Goal: Contribute content: Contribute content

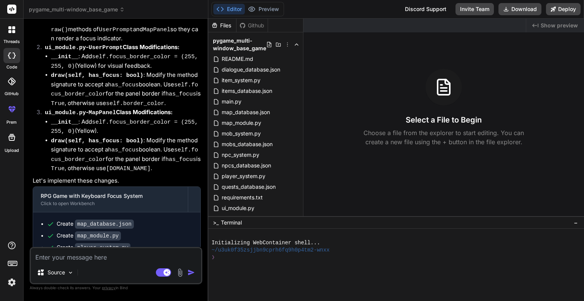
scroll to position [3889, 0]
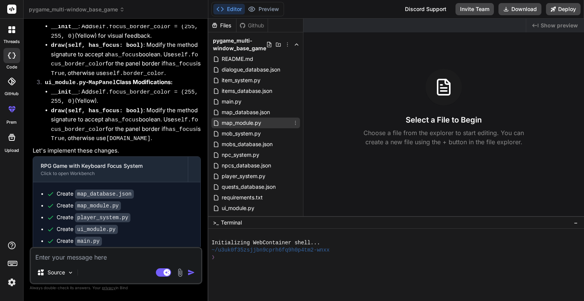
click at [242, 121] on span "map_module.py" at bounding box center [241, 122] width 41 height 9
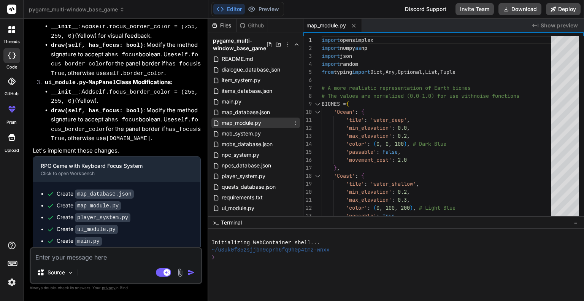
type textarea "x"
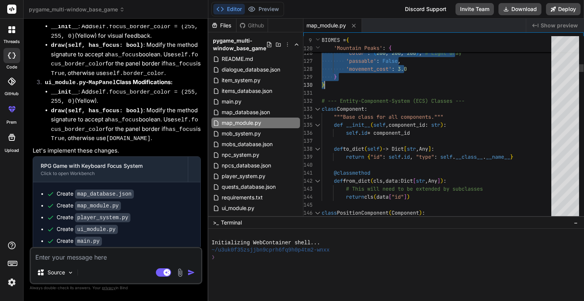
type textarea "'passable': False, 'movement_cost': 3.0 } } # --- Entity-Component-System (ECS)…"
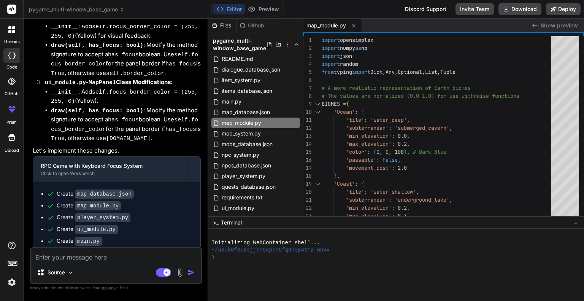
click at [117, 253] on textarea at bounding box center [116, 255] width 170 height 14
type textarea "l"
type textarea "x"
type textarea "le"
type textarea "x"
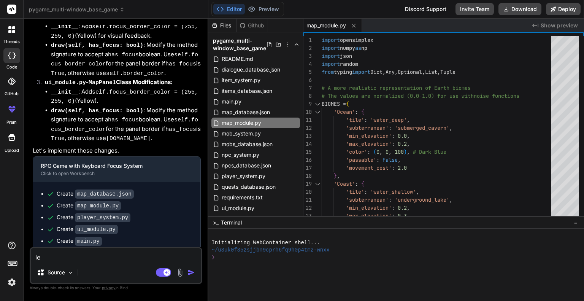
type textarea "let"
type textarea "x"
type textarea "let'"
type textarea "x"
type textarea "let's"
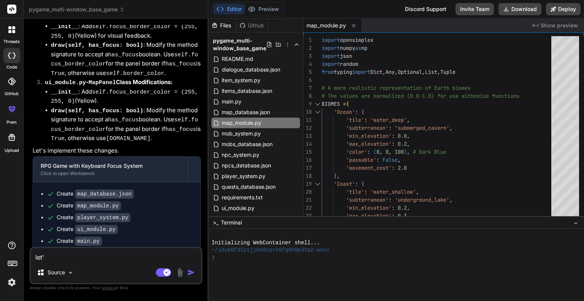
type textarea "x"
type textarea "let's"
type textarea "x"
type textarea "let's c"
type textarea "x"
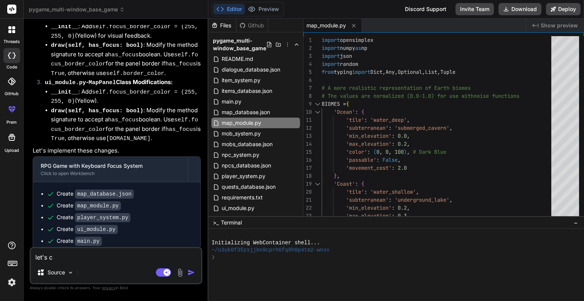
type textarea "let's ch"
type textarea "x"
type textarea "let's cha"
type textarea "x"
type textarea "let's [PERSON_NAME]"
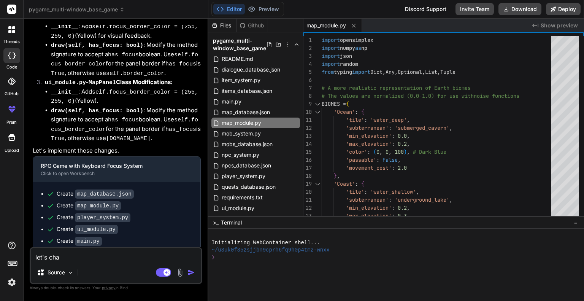
type textarea "x"
type textarea "let's [PERSON_NAME]"
type textarea "x"
type textarea "let's change"
type textarea "x"
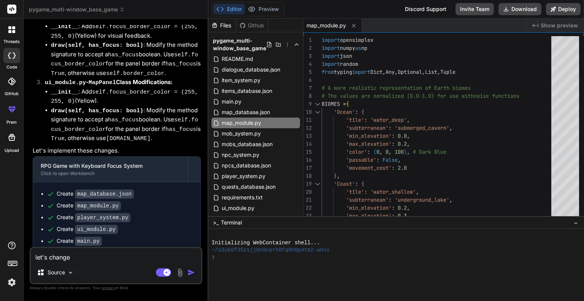
type textarea "let's change"
type textarea "x"
type textarea "let's change t"
type textarea "x"
type textarea "let's change th"
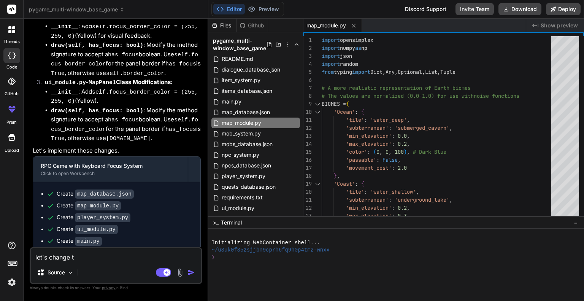
type textarea "x"
type textarea "let's change the"
type textarea "x"
type textarea "let's change the"
type textarea "x"
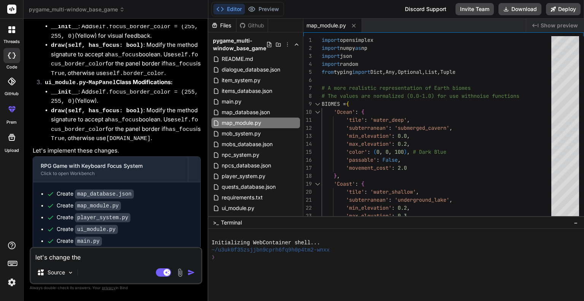
type textarea "let's change the B"
type textarea "x"
type textarea "let's change the BI"
type textarea "x"
type textarea "let's change the BIO"
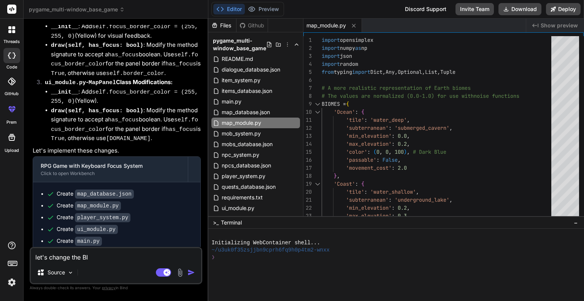
type textarea "x"
type textarea "let's change the BIOM"
type textarea "x"
type textarea "let's change the BIOME"
type textarea "x"
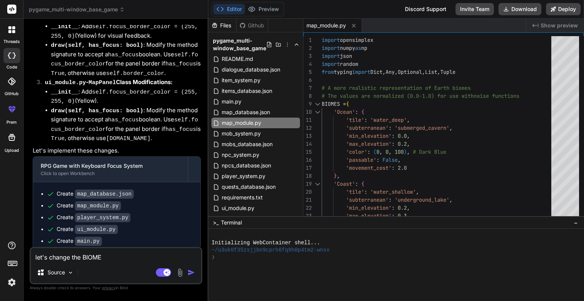
type textarea "let's change the BIOME"
type textarea "x"
type textarea "let's change the BIOME d"
type textarea "x"
type textarea "let's change the BIOME da"
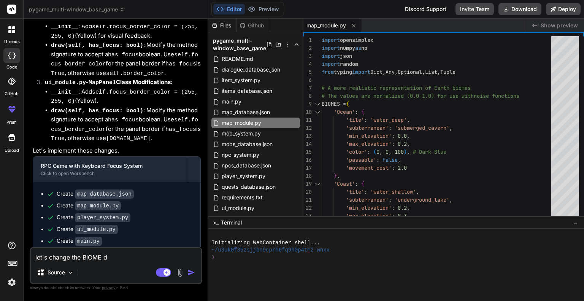
type textarea "x"
type textarea "let's change the BIOME dat"
type textarea "x"
type textarea "let's change the BIOME data"
type textarea "x"
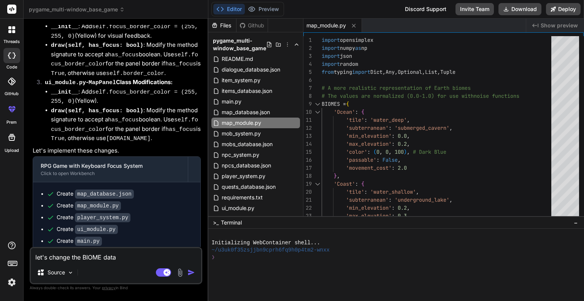
type textarea "let's change the BIOME data"
type textarea "x"
type textarea "let's change the BIOME data i"
type textarea "x"
type textarea "let's change the BIOME data in"
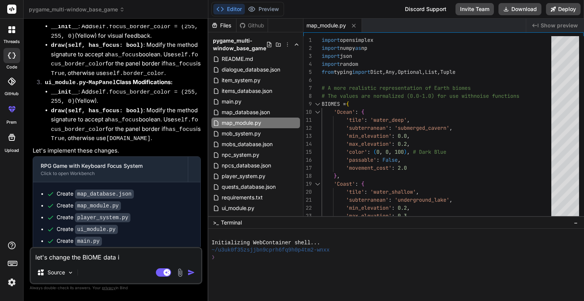
type textarea "x"
type textarea "let's change the BIOME data in"
type textarea "x"
type textarea "let's change the BIOME data in m"
type textarea "x"
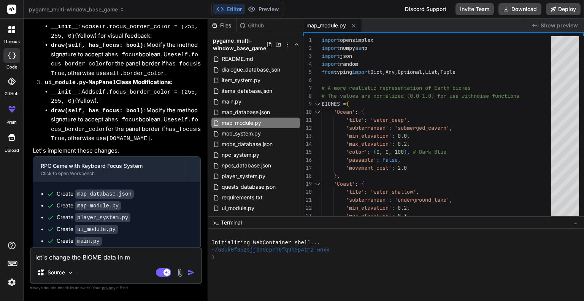
type textarea "let's change the BIOME data in ma"
type textarea "x"
type textarea "let's change the BIOME data in map"
type textarea "x"
type textarea "let's change the BIOME data in map_"
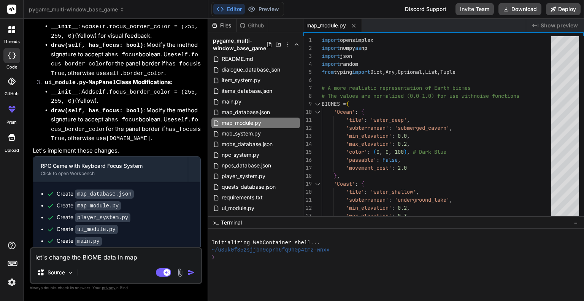
type textarea "x"
type textarea "let's change the BIOME data in map_m"
type textarea "x"
type textarea "let's change the BIOME data in map_mo"
type textarea "x"
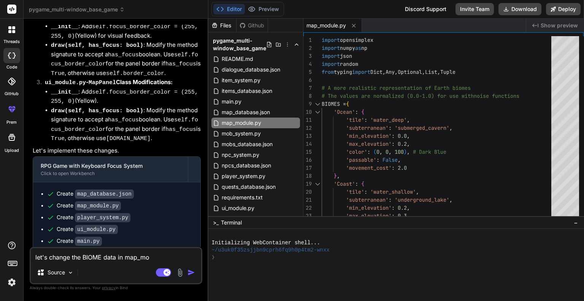
type textarea "let's change the BIOME data in map_mod"
type textarea "x"
type textarea "let's change the BIOME data in map_modu"
type textarea "x"
type textarea "let's change the BIOME data in map_modul"
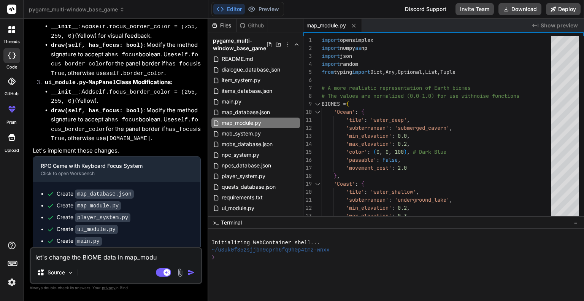
type textarea "x"
type textarea "let's change the BIOME data in map_module"
type textarea "x"
type textarea "let's change the BIOME data in map_module."
type textarea "x"
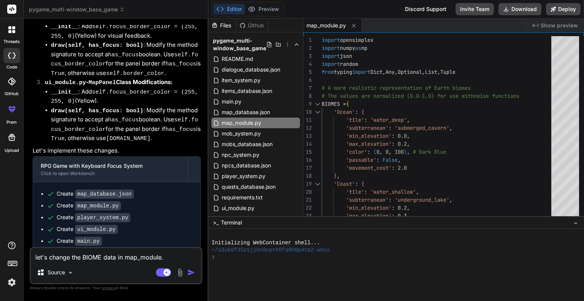
type textarea "let's change the BIOME data in map_module.p"
type textarea "x"
type textarea "let's change the BIOME data in map_module.py"
type textarea "x"
type textarea "let's change the BIOME data in map_module.py"
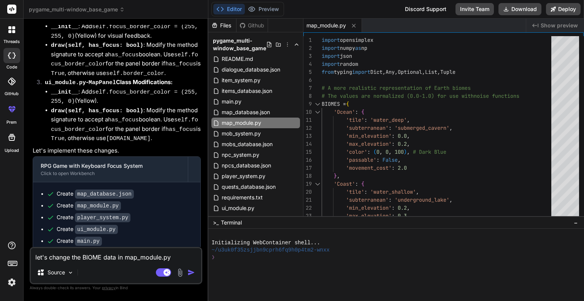
type textarea "x"
type textarea "let's change the BIOME data in map_module.py t"
type textarea "x"
type textarea "let's change the BIOME data in map_module.py to"
type textarea "x"
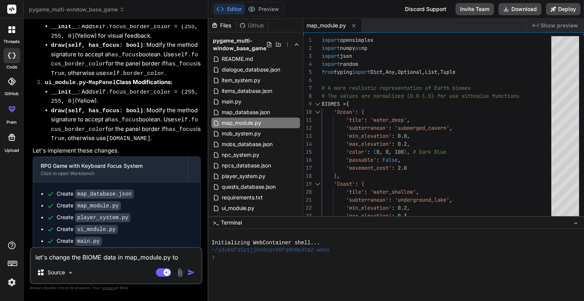
type textarea "let's change the BIOME data in map_module.py to"
type textarea "x"
type textarea "let's change the BIOME data in map_module.py to i"
type textarea "x"
type textarea "let's change the BIOME data in map_module.py to in"
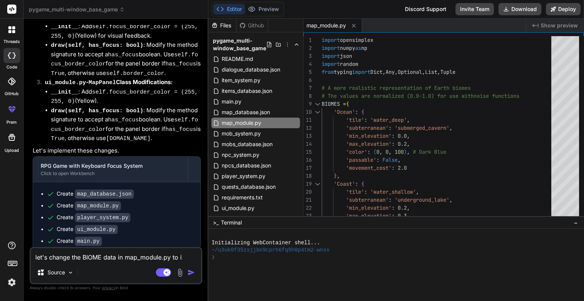
type textarea "x"
type textarea "let's change the BIOME data in map_module.py to inc"
type textarea "x"
type textarea "let's change the BIOME data in map_module.py to incc"
type textarea "x"
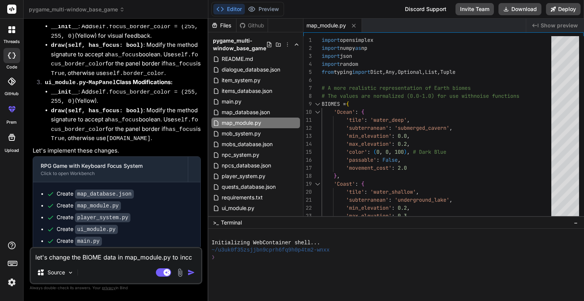
type textarea "let's change the BIOME data in map_module.py to incco"
type textarea "x"
type textarea "let's change the BIOME data in map_module.py to inccor"
type textarea "x"
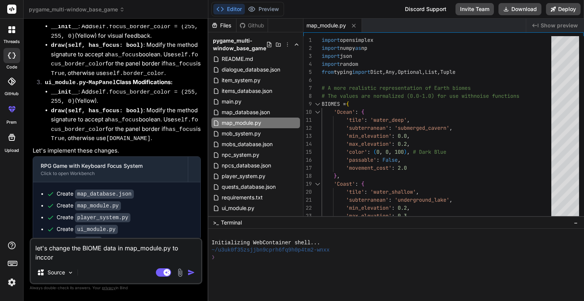
type textarea "let's change the BIOME data in map_module.py to incco"
type textarea "x"
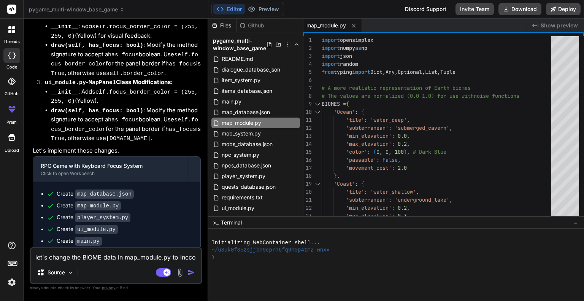
type textarea "let's change the BIOME data in map_module.py to incc"
type textarea "x"
type textarea "let's change the BIOME data in map_module.py to inc"
type textarea "x"
type textarea "let's change the BIOME data in map_module.py to inco"
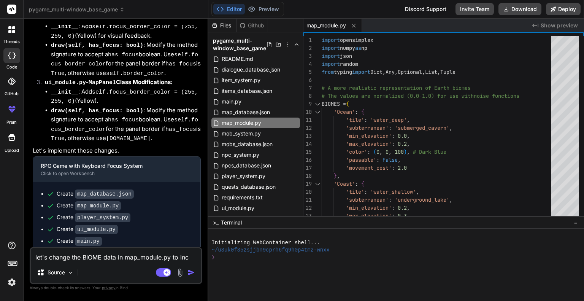
type textarea "x"
type textarea "let's change the BIOME data in map_module.py to incor"
type textarea "x"
type textarea "let's change the BIOME data in map_module.py to incorp"
type textarea "x"
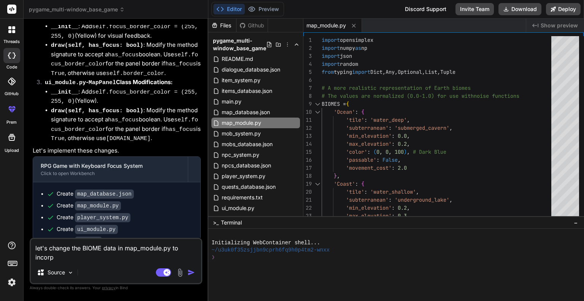
type textarea "let's change the BIOME data in map_module.py to incorpo"
type textarea "x"
type textarea "let's change the BIOME data in map_module.py to incorpor"
type textarea "x"
type textarea "let's change the BIOME data in map_module.py to incorpora"
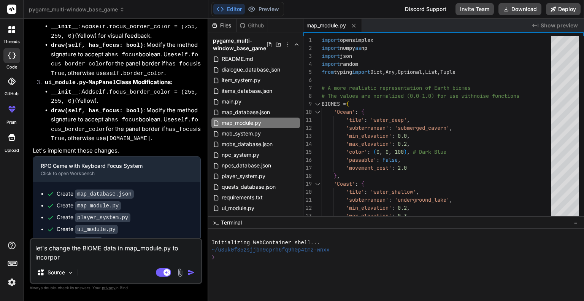
type textarea "x"
type textarea "let's change the BIOME data in map_module.py to incorporat"
type textarea "x"
type textarea "let's change the BIOME data in map_module.py to incorporate"
type textarea "x"
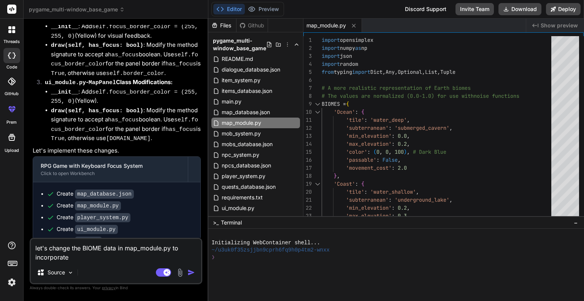
type textarea "let's change the BIOME data in map_module.py to incorporate"
type textarea "x"
type textarea "let's change the BIOME data in map_module.py to incorporate m"
type textarea "x"
type textarea "let's change the BIOME data in map_module.py to incorporate mo"
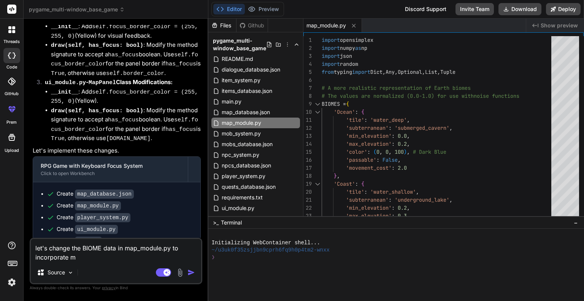
type textarea "x"
type textarea "let's change the BIOME data in map_module.py to incorporate mor"
type textarea "x"
type textarea "let's change the BIOME data in map_module.py to incorporate more"
type textarea "x"
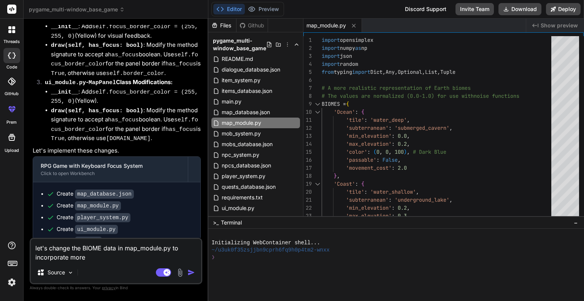
type textarea "let's change the BIOME data in map_module.py to incorporate more"
type textarea "x"
type textarea "let's change the BIOME data in map_module.py to incorporate more d"
type textarea "x"
type textarea "let's change the BIOME data in map_module.py to incorporate more da"
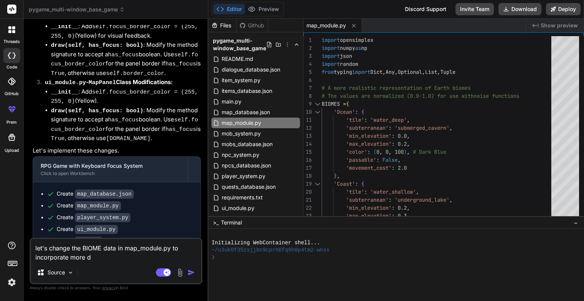
type textarea "x"
type textarea "let's change the BIOME data in map_module.py to incorporate more dat"
type textarea "x"
type textarea "let's change the BIOME data in map_module.py to incorporate more data"
type textarea "x"
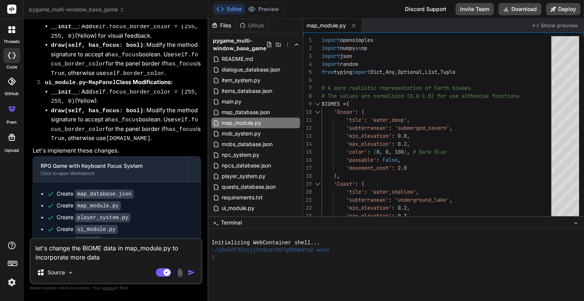
type textarea "let's change the BIOME data in map_module.py to incorporate more data."
type textarea "x"
type textarea "let's change the BIOME data in map_module.py to incorporate more data."
type textarea "x"
type textarea "let's change the BIOME data in map_module.py to incorporate more data. S"
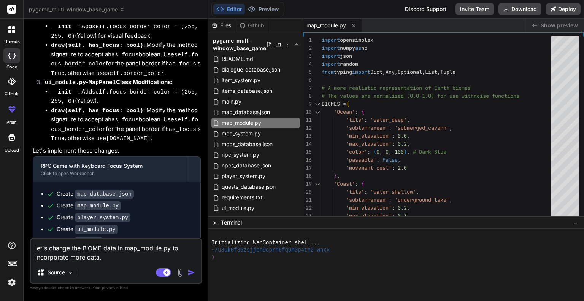
type textarea "x"
type textarea "let's change the BIOME data in map_module.py to incorporate more data. Sp"
type textarea "x"
type textarea "let's change the BIOME data in map_module.py to incorporate more data. Spe"
type textarea "x"
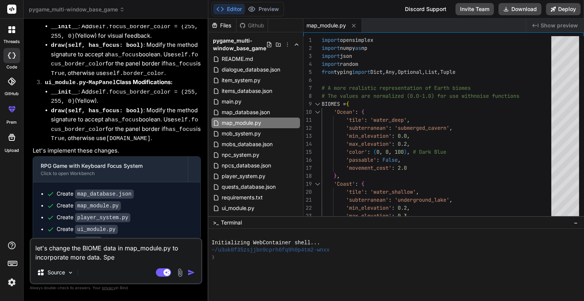
type textarea "let's change the BIOME data in map_module.py to incorporate more data. Spec"
type textarea "x"
type textarea "let's change the BIOME data in map_module.py to incorporate more data. Speci"
type textarea "x"
type textarea "let's change the BIOME data in map_module.py to incorporate more data. Specii"
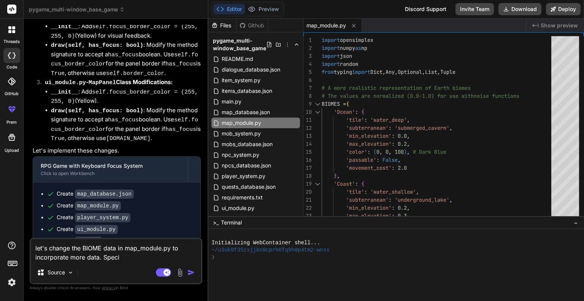
type textarea "x"
type textarea "let's change the BIOME data in map_module.py to incorporate more data. Speci"
type textarea "x"
type textarea "let's change the BIOME data in map_module.py to incorporate more data. Specif"
type textarea "x"
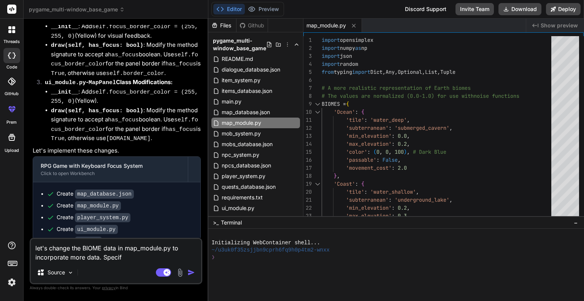
type textarea "let's change the BIOME data in map_module.py to incorporate more data. Specifi"
type textarea "x"
type textarea "let's change the BIOME data in map_module.py to incorporate more data. Specific"
type textarea "x"
type textarea "let's change the BIOME data in map_module.py to incorporate more data. Specifica"
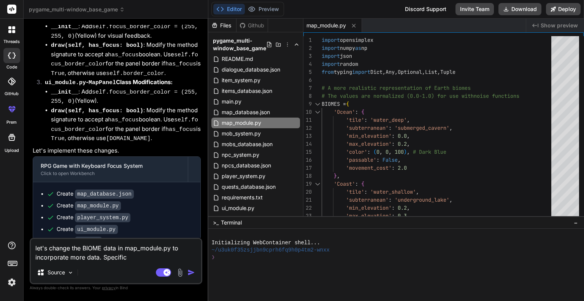
type textarea "x"
type textarea "let's change the BIOME data in map_module.py to incorporate more data. Specific…"
type textarea "x"
type textarea "let's change the BIOME data in map_module.py to incorporate more data. Specific…"
type textarea "x"
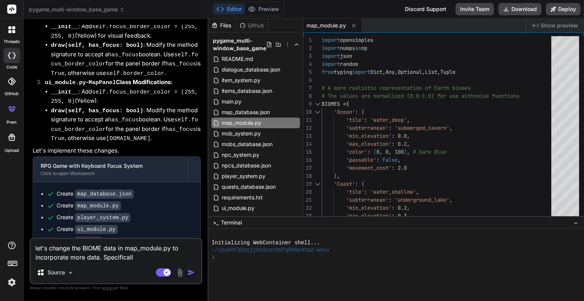
type textarea "let's change the BIOME data in map_module.py to incorporate more data. Specific…"
type textarea "x"
type textarea "let's change the BIOME data in map_module.py to incorporate more data. Specific…"
type textarea "x"
type textarea "let's change the BIOME data in map_module.py to incorporate more data. Specific…"
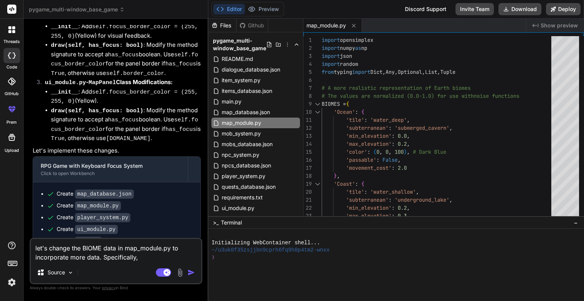
type textarea "x"
type textarea "let's change the BIOME data in map_module.py to incorporate more data. Specific…"
type textarea "x"
type textarea "let's change the BIOME data in map_module.py to incorporate more data. Specific…"
type textarea "x"
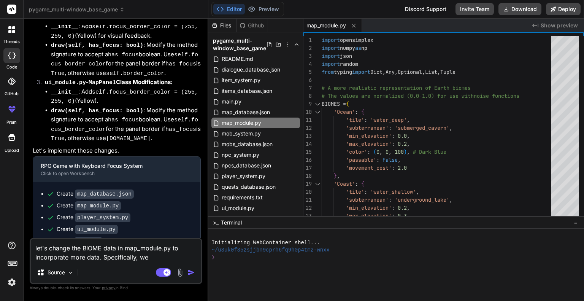
type textarea "let's change the BIOME data in map_module.py to incorporate more data. Specific…"
type textarea "x"
type textarea "let's change the BIOME data in map_module.py to incorporate more data. Specific…"
type textarea "x"
type textarea "let's change the BIOME data in map_module.py to incorporate more data. Specific…"
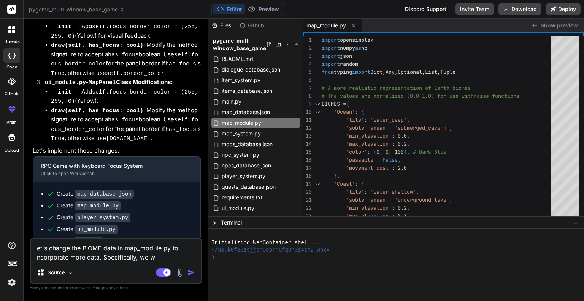
type textarea "x"
type textarea "let's change the BIOME data in map_module.py to incorporate more data. Specific…"
type textarea "x"
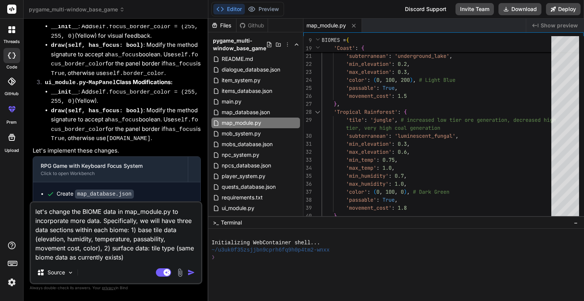
click at [63, 257] on textarea "let's change the BIOME data in map_module.py to incorporate more data. Specific…" at bounding box center [116, 231] width 170 height 59
click at [132, 257] on textarea "let's change the BIOME data in map_module.py to incorporate more data. Specific…" at bounding box center [116, 231] width 170 height 59
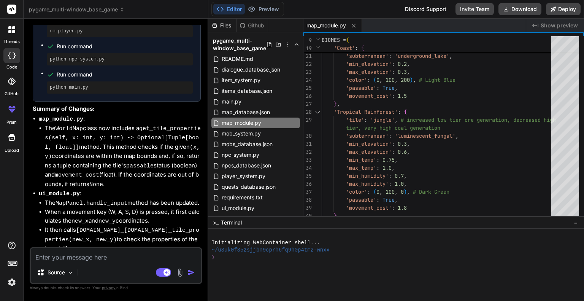
scroll to position [4945, 0]
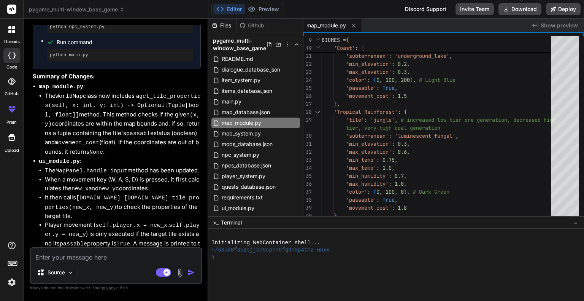
drag, startPoint x: 70, startPoint y: 187, endPoint x: 31, endPoint y: 146, distance: 56.7
click at [31, 146] on div "You in main.py Information Panel class, during the draw stats - under where the…" at bounding box center [116, 136] width 171 height 222
copy p "let's change the BIOME data in map_module.py to incorporate more data. Specific…"
click at [97, 255] on textarea at bounding box center [116, 255] width 170 height 14
paste textarea "let's change the BIOME data in map_module.py to incorporate more data. Specific…"
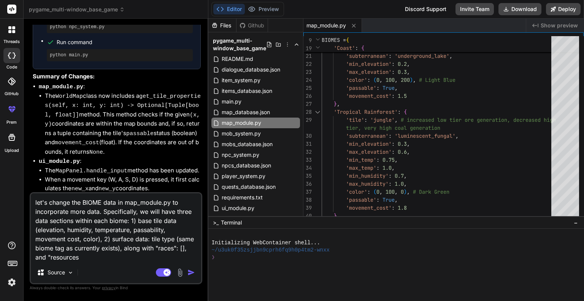
scroll to position [4999, 0]
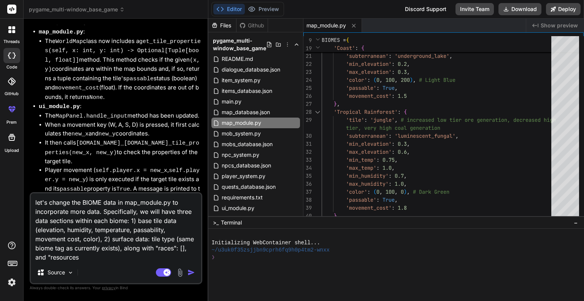
click at [92, 260] on textarea "let's change the BIOME data in map_module.py to incorporate more data. Specific…" at bounding box center [116, 227] width 170 height 68
click at [165, 272] on rect at bounding box center [166, 272] width 7 height 7
click at [102, 260] on textarea "let's change the BIOME data in map_module.py to incorporate more data. Specific…" at bounding box center [116, 227] width 170 height 68
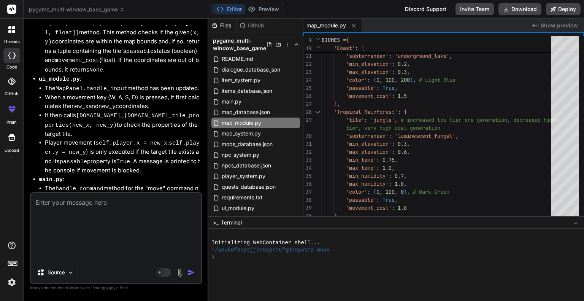
scroll to position [4972, 0]
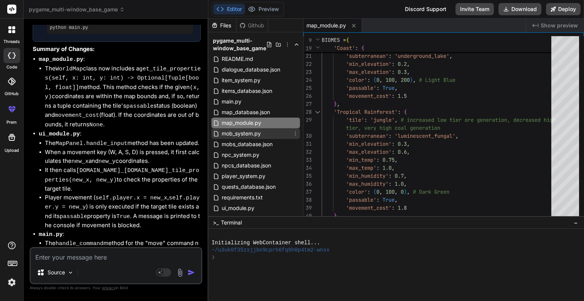
click at [233, 136] on span "mob_system.py" at bounding box center [241, 133] width 41 height 9
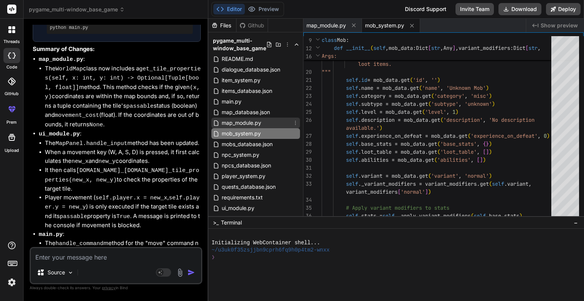
click at [246, 119] on span "map_module.py" at bounding box center [241, 122] width 41 height 9
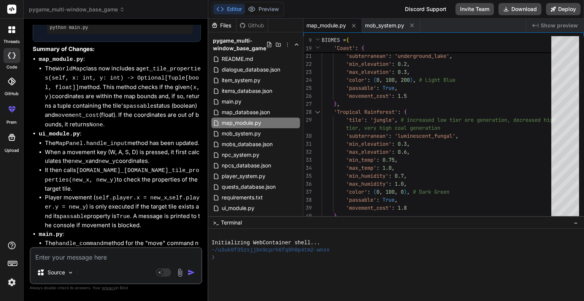
click at [111, 254] on textarea at bounding box center [116, 255] width 170 height 14
paste textarea "let's change the BIOME data in map_module.py to incorporate more data. Specific…"
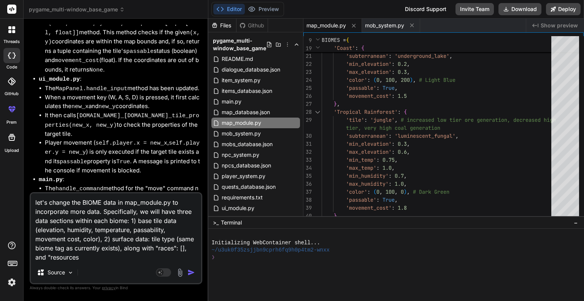
click at [160, 246] on textarea "let's change the BIOME data in map_module.py to incorporate more data. Specific…" at bounding box center [116, 227] width 170 height 68
click at [82, 256] on textarea "let's change the BIOME data in map_module.py to incorporate more data. Specific…" at bounding box center [116, 227] width 170 height 68
click at [187, 248] on textarea "let's change the BIOME data in map_module.py to incorporate more data. Specific…" at bounding box center [116, 227] width 170 height 68
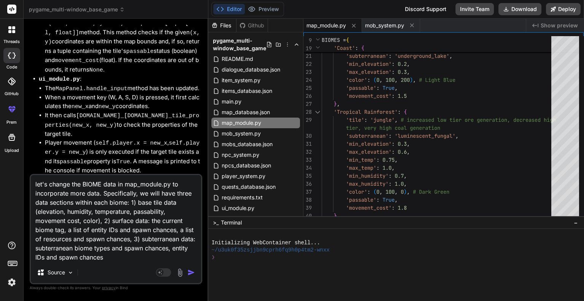
click at [108, 249] on textarea "let's change the BIOME data in map_module.py to incorporate more data. Specific…" at bounding box center [116, 218] width 170 height 87
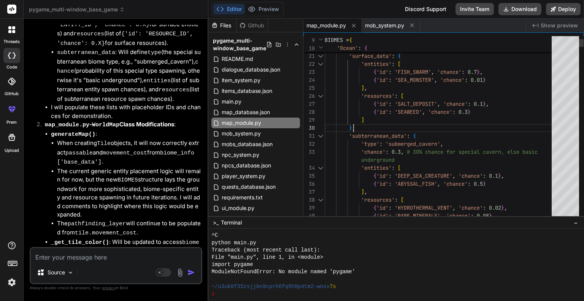
scroll to position [0, 0]
